Goal: Book appointment/travel/reservation

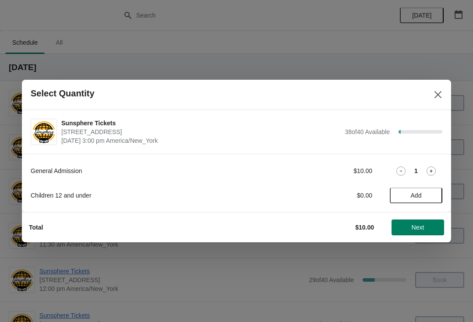
click at [428, 233] on button "Next" at bounding box center [417, 227] width 53 height 16
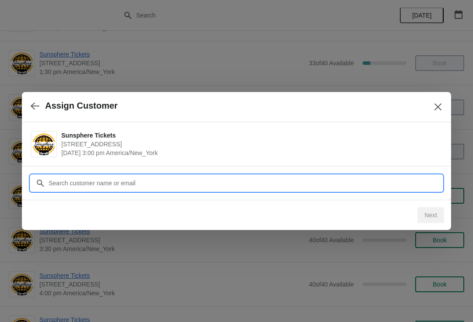
click at [397, 187] on input "Customer" at bounding box center [245, 183] width 394 height 16
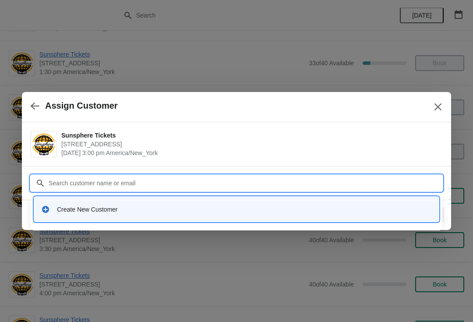
click at [170, 206] on div "Create New Customer" at bounding box center [244, 209] width 375 height 9
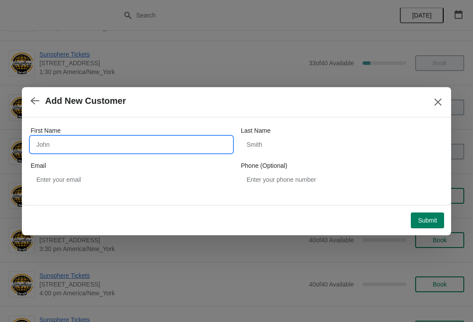
click at [91, 144] on input "First Name" at bounding box center [131, 145] width 201 height 16
type input "W"
click at [435, 212] on button "Submit" at bounding box center [427, 220] width 33 height 16
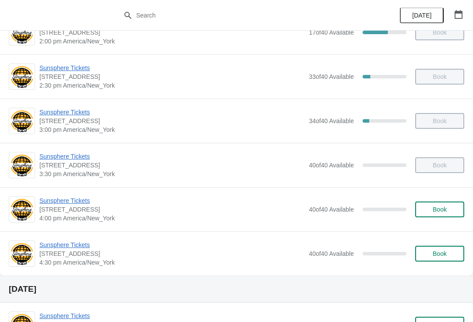
scroll to position [341, 0]
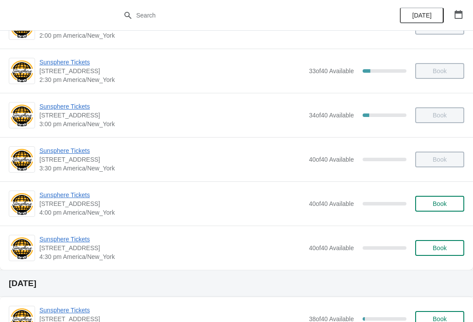
click at [434, 203] on span "Book" at bounding box center [439, 203] width 14 height 7
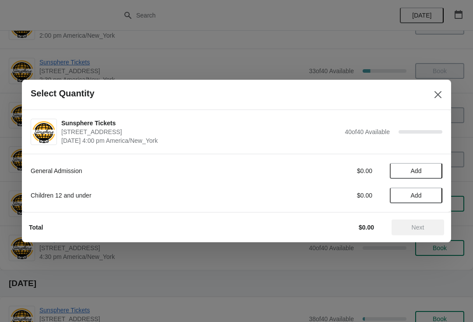
click at [428, 172] on span "Add" at bounding box center [415, 170] width 37 height 7
click at [429, 202] on button "Add" at bounding box center [415, 195] width 53 height 16
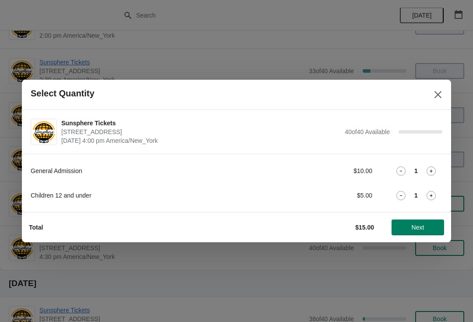
click at [430, 226] on span "Next" at bounding box center [417, 227] width 39 height 7
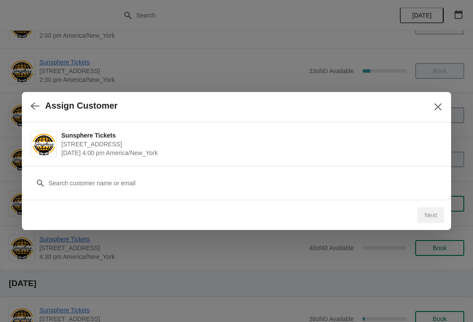
click at [32, 109] on icon "button" at bounding box center [35, 106] width 9 height 9
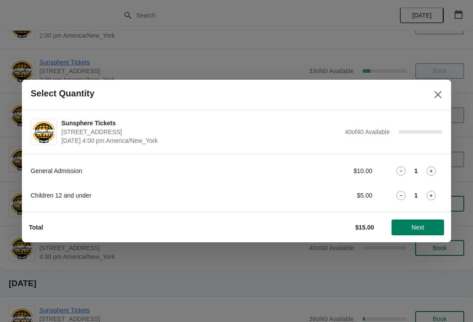
click at [401, 195] on icon at bounding box center [400, 195] width 9 height 9
click at [429, 221] on button "Next" at bounding box center [417, 227] width 53 height 16
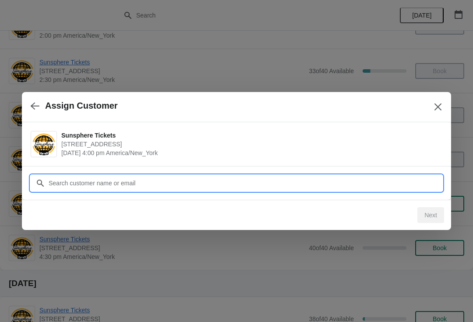
click at [334, 180] on input "Customer" at bounding box center [245, 183] width 394 height 16
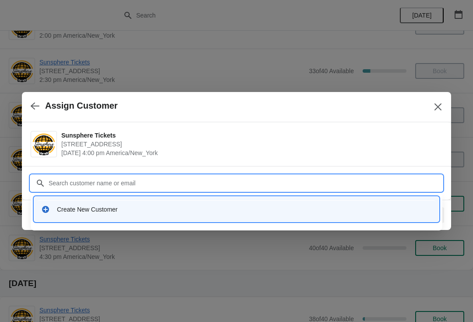
click at [204, 204] on div "Create New Customer" at bounding box center [236, 209] width 397 height 18
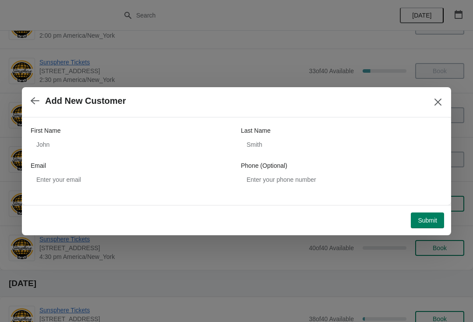
click at [119, 129] on div "First Name" at bounding box center [131, 130] width 201 height 9
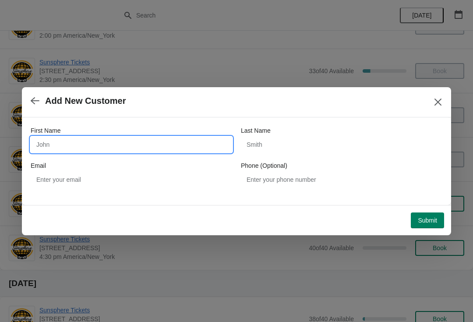
click at [118, 138] on input "First Name" at bounding box center [131, 145] width 201 height 16
type input "W"
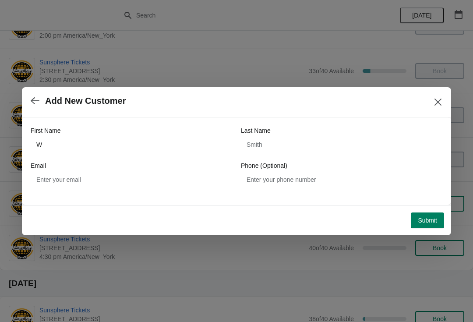
click at [441, 215] on button "Submit" at bounding box center [427, 220] width 33 height 16
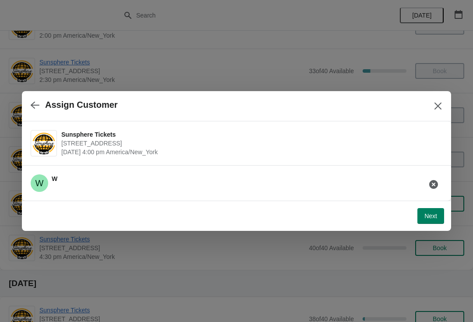
click at [443, 214] on button "Next" at bounding box center [430, 216] width 27 height 16
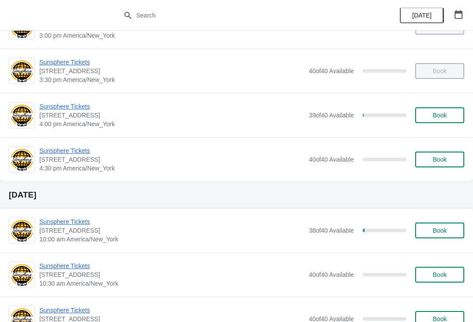
scroll to position [426, 0]
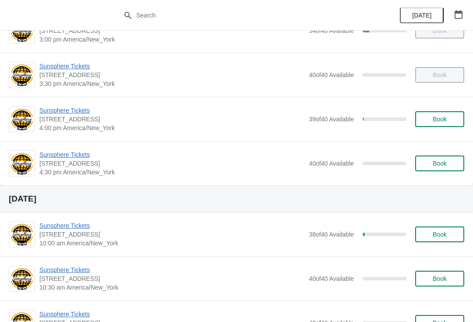
click at [440, 170] on button "Book" at bounding box center [439, 163] width 49 height 16
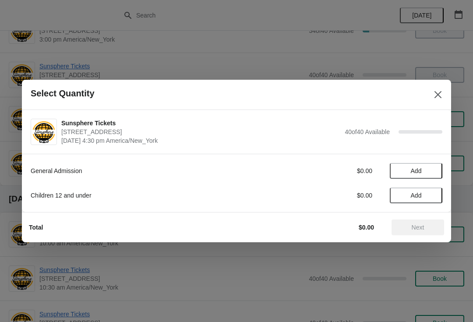
click at [423, 171] on span "Add" at bounding box center [415, 170] width 37 height 7
click at [421, 224] on span "Next" at bounding box center [417, 227] width 13 height 7
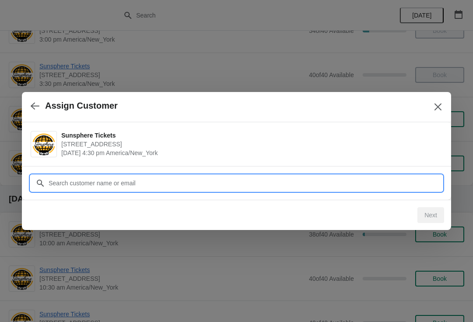
click at [411, 185] on input "Customer" at bounding box center [245, 183] width 394 height 16
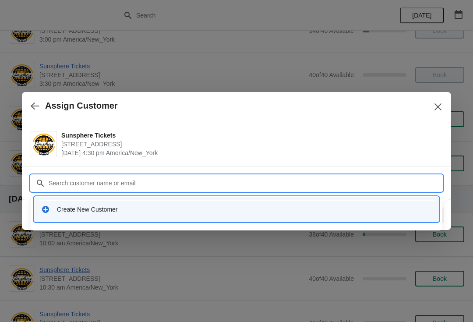
click at [204, 214] on div "Create New Customer" at bounding box center [236, 209] width 397 height 18
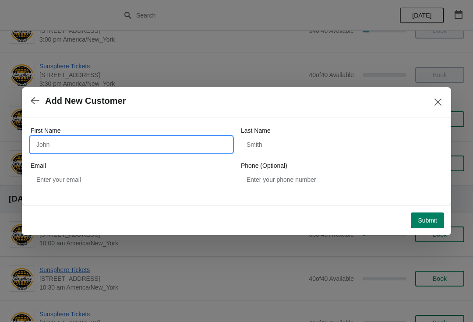
click at [151, 149] on input "First Name" at bounding box center [131, 145] width 201 height 16
type input "W"
click at [430, 214] on button "Submit" at bounding box center [427, 220] width 33 height 16
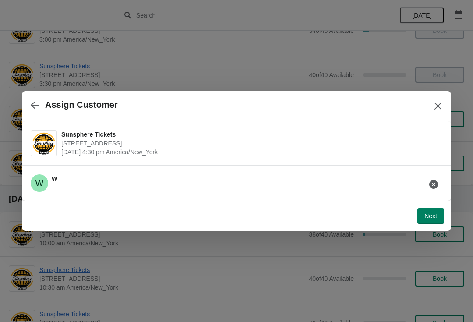
click at [441, 222] on button "Next" at bounding box center [430, 216] width 27 height 16
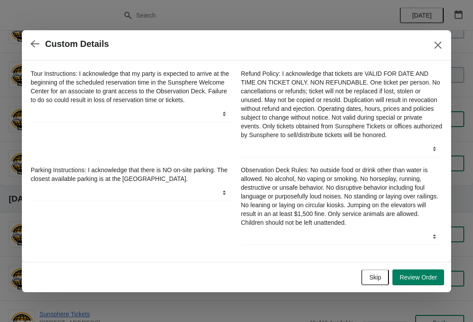
click at [382, 277] on button "Skip" at bounding box center [375, 277] width 28 height 16
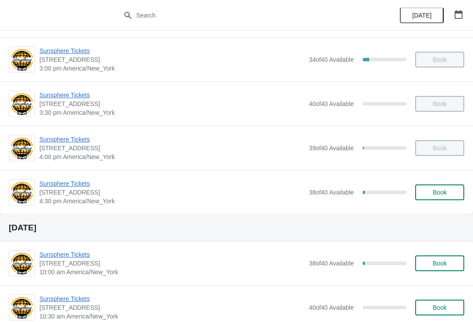
scroll to position [421, 0]
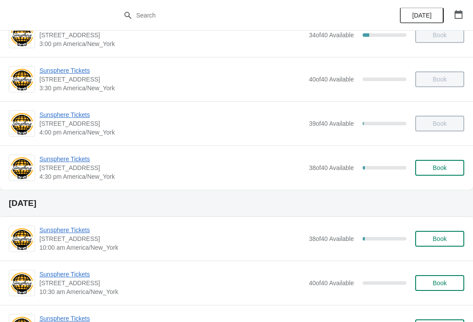
click at [440, 165] on span "Book" at bounding box center [439, 167] width 14 height 7
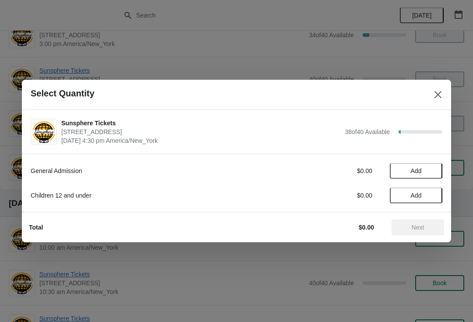
click at [426, 172] on span "Add" at bounding box center [415, 170] width 37 height 7
click at [433, 172] on icon at bounding box center [430, 170] width 9 height 9
click at [417, 220] on button "Next" at bounding box center [417, 227] width 53 height 16
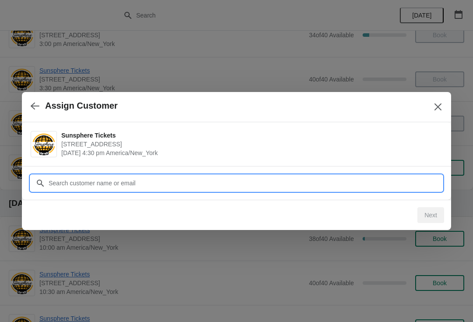
click at [398, 185] on input "Customer" at bounding box center [245, 183] width 394 height 16
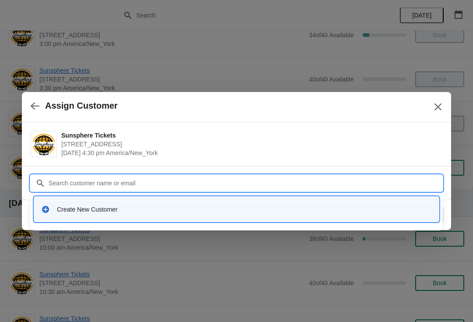
click at [190, 211] on div "Create New Customer" at bounding box center [244, 209] width 375 height 9
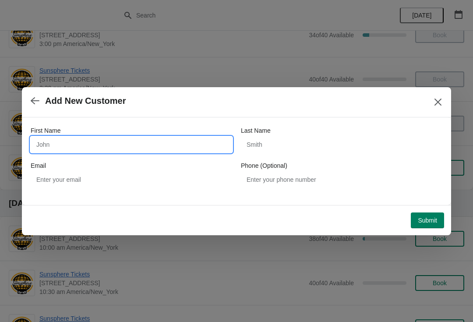
click at [149, 147] on input "First Name" at bounding box center [131, 145] width 201 height 16
type input "E"
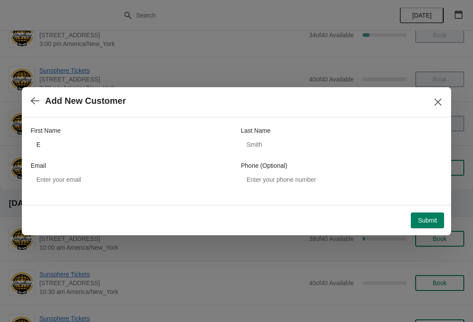
click at [424, 217] on span "Submit" at bounding box center [427, 220] width 19 height 7
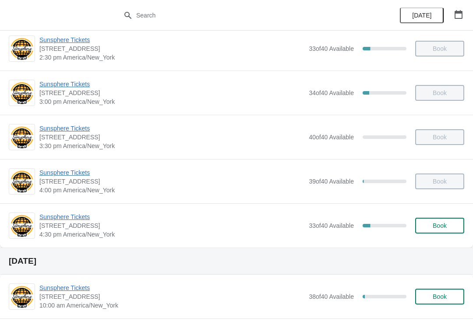
scroll to position [365, 0]
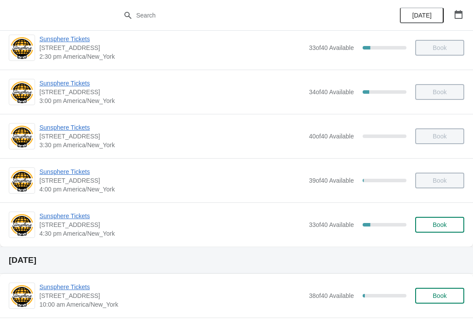
click at [462, 226] on button "Book" at bounding box center [439, 225] width 49 height 16
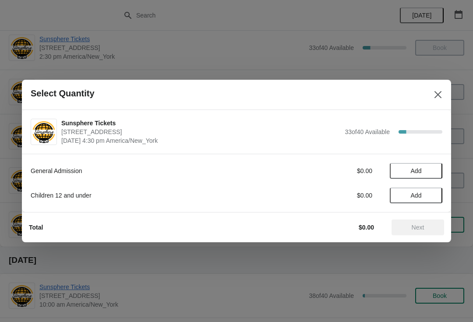
click at [423, 175] on button "Add" at bounding box center [415, 171] width 53 height 16
click at [432, 225] on span "Next" at bounding box center [417, 227] width 39 height 7
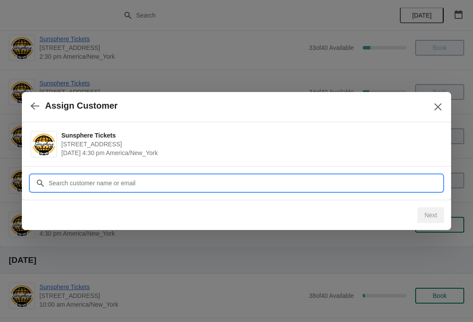
click at [367, 181] on input "Customer" at bounding box center [245, 183] width 394 height 16
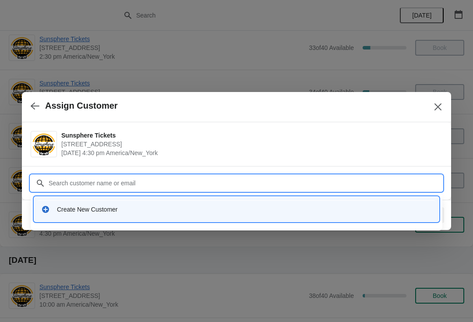
click at [184, 206] on div "Create New Customer" at bounding box center [244, 209] width 375 height 9
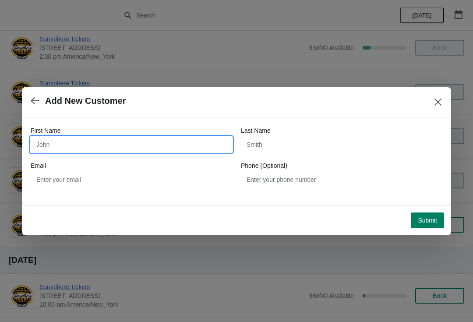
click at [153, 141] on input "First Name" at bounding box center [131, 145] width 201 height 16
type input "W"
click at [432, 217] on span "Submit" at bounding box center [427, 220] width 19 height 7
